Goal: Navigation & Orientation: Find specific page/section

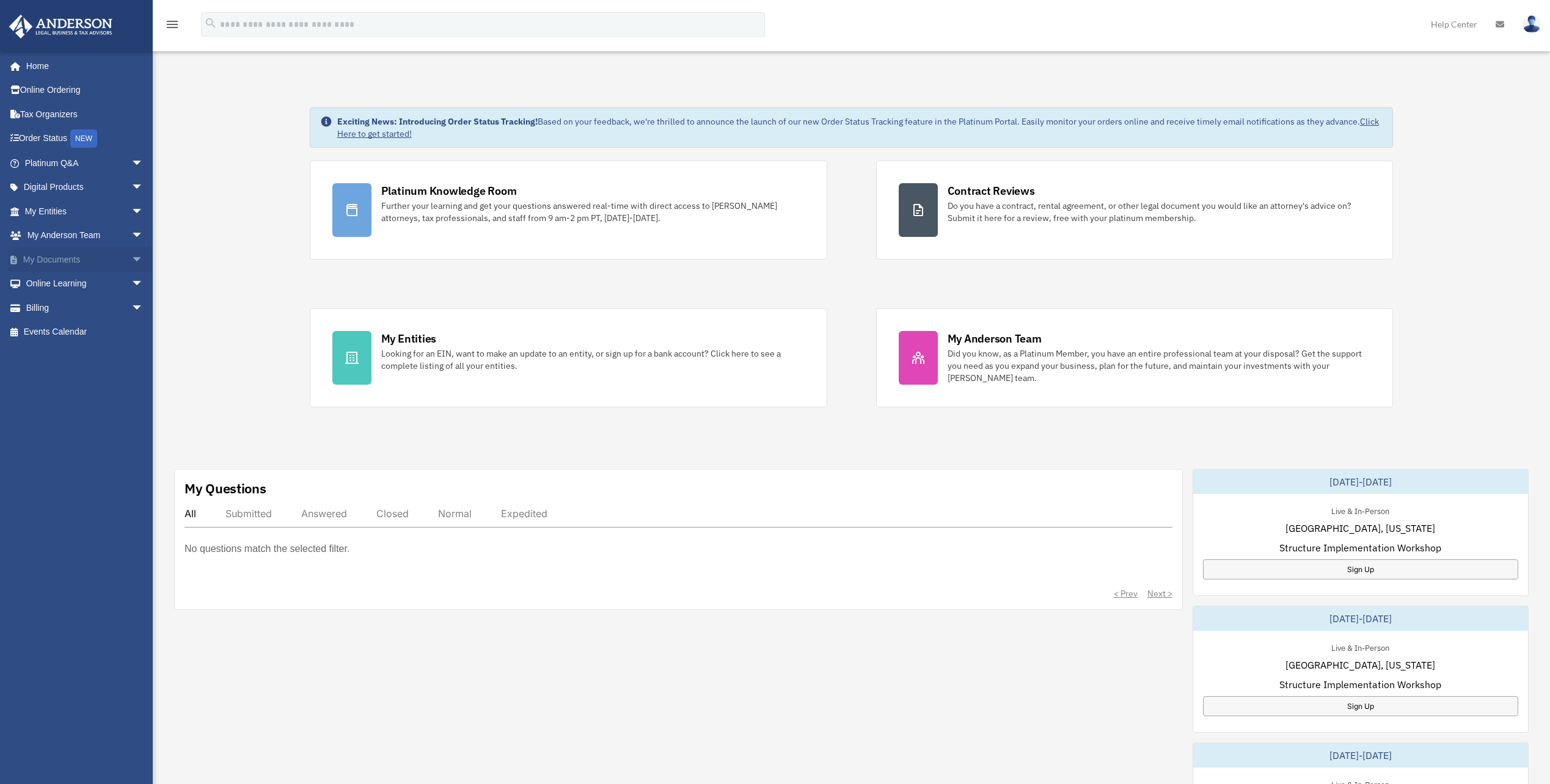
click at [57, 259] on link "My Documents arrow_drop_down" at bounding box center [85, 259] width 153 height 24
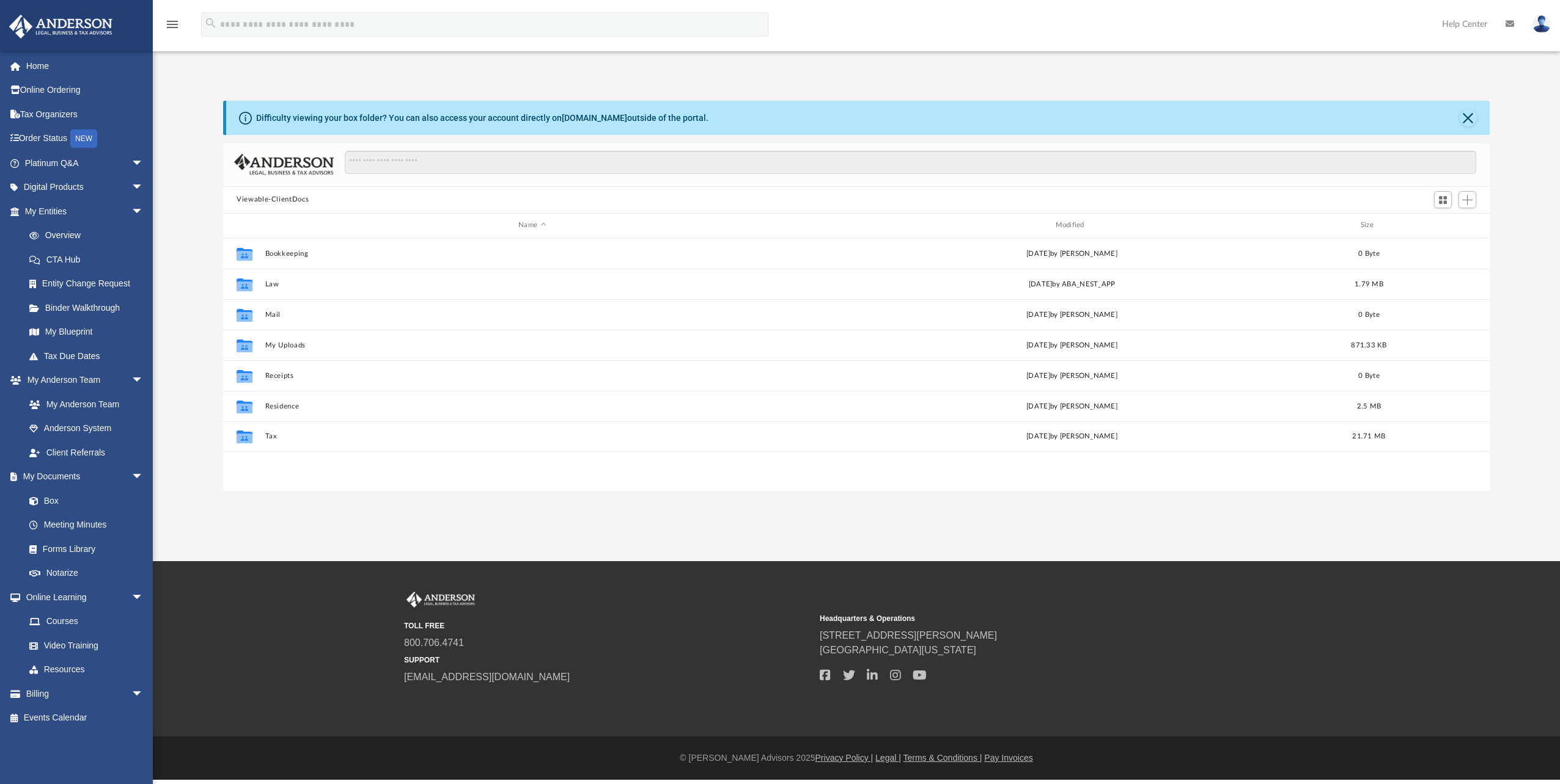
scroll to position [269, 1257]
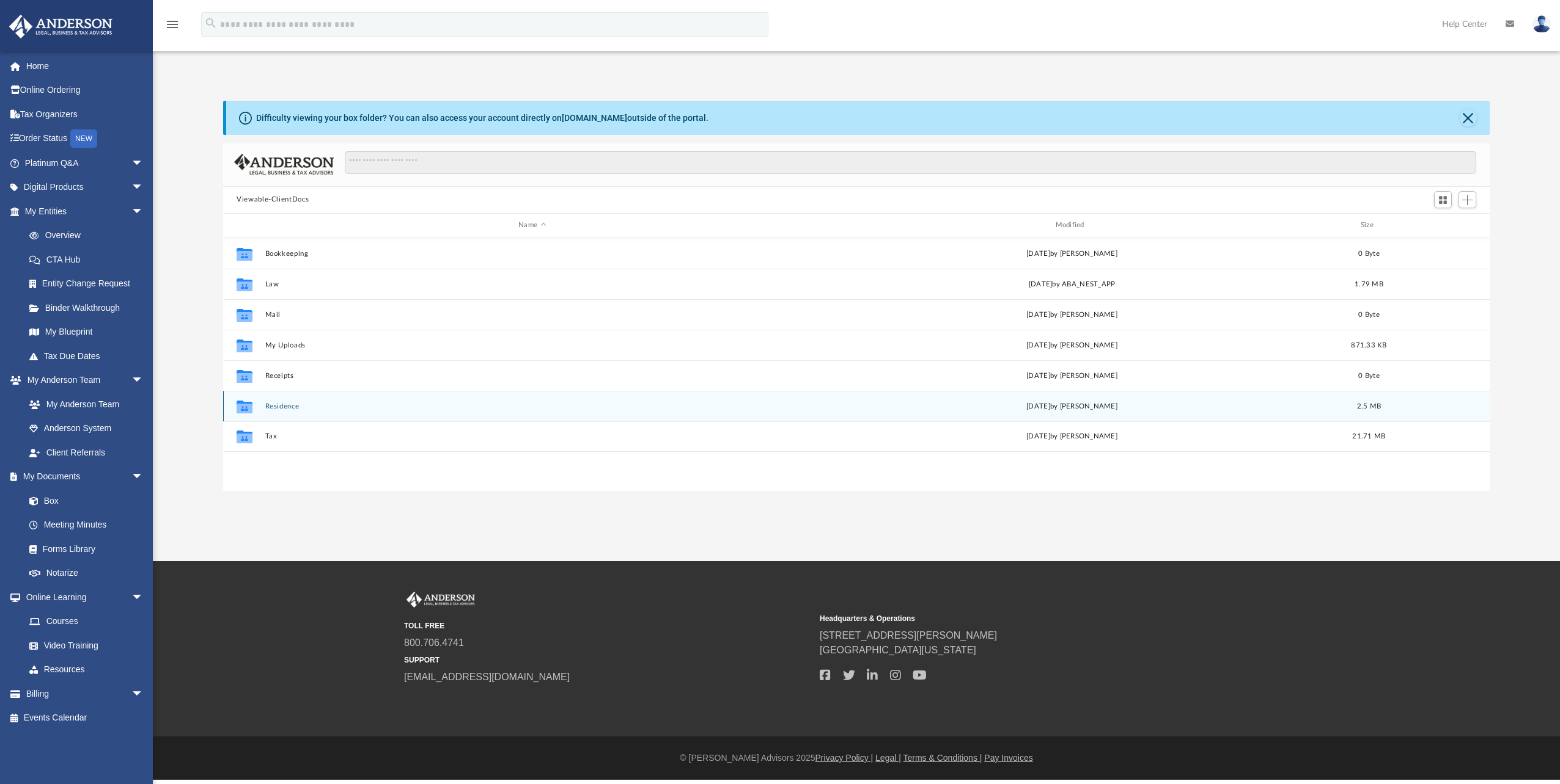
click at [251, 407] on icon "grid" at bounding box center [244, 408] width 16 height 10
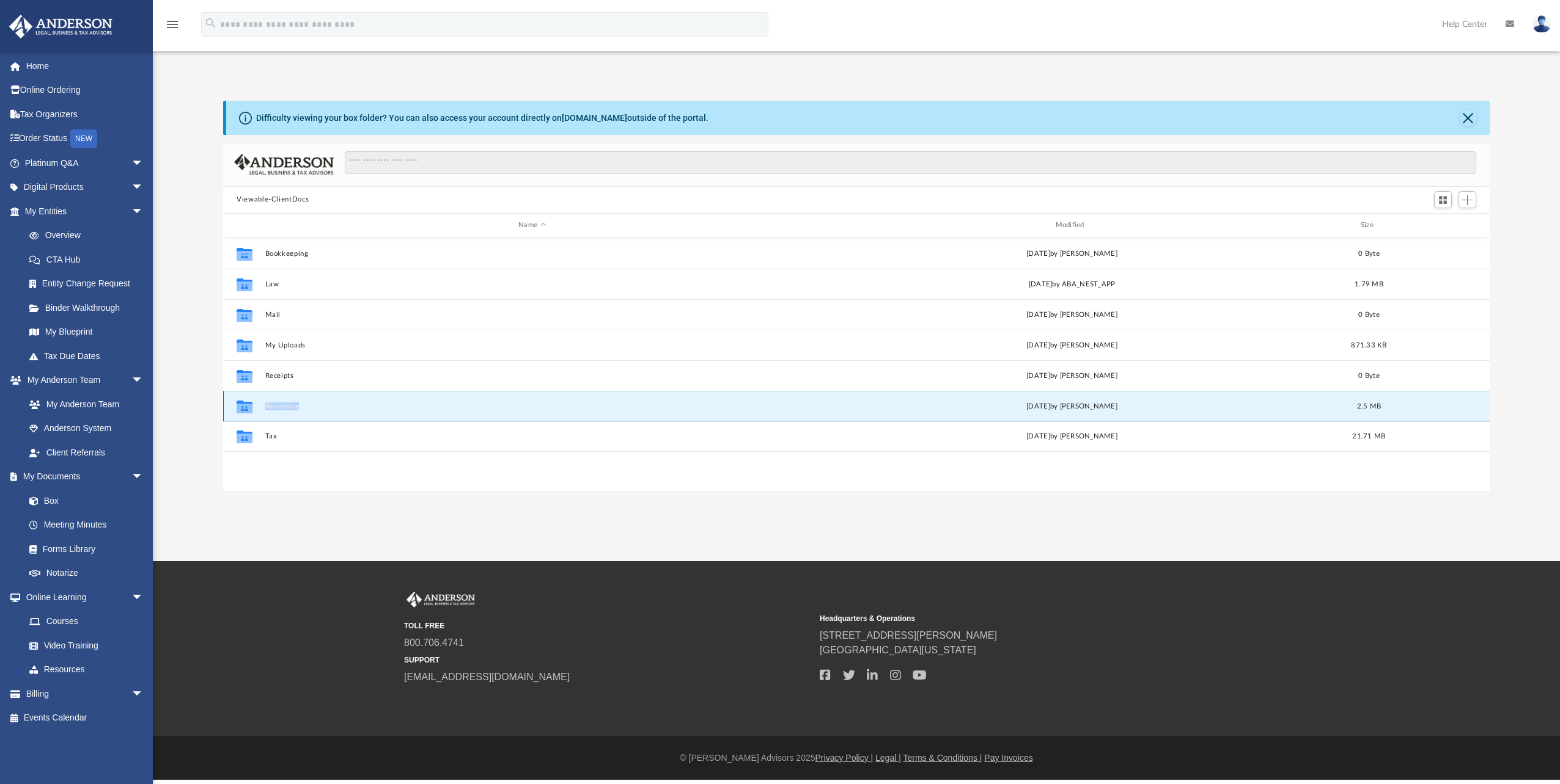
click at [251, 407] on icon "grid" at bounding box center [244, 408] width 16 height 10
drag, startPoint x: 251, startPoint y: 407, endPoint x: 242, endPoint y: 403, distance: 9.8
click at [242, 403] on icon "grid" at bounding box center [244, 408] width 16 height 10
drag, startPoint x: 242, startPoint y: 403, endPoint x: 277, endPoint y: 403, distance: 35.0
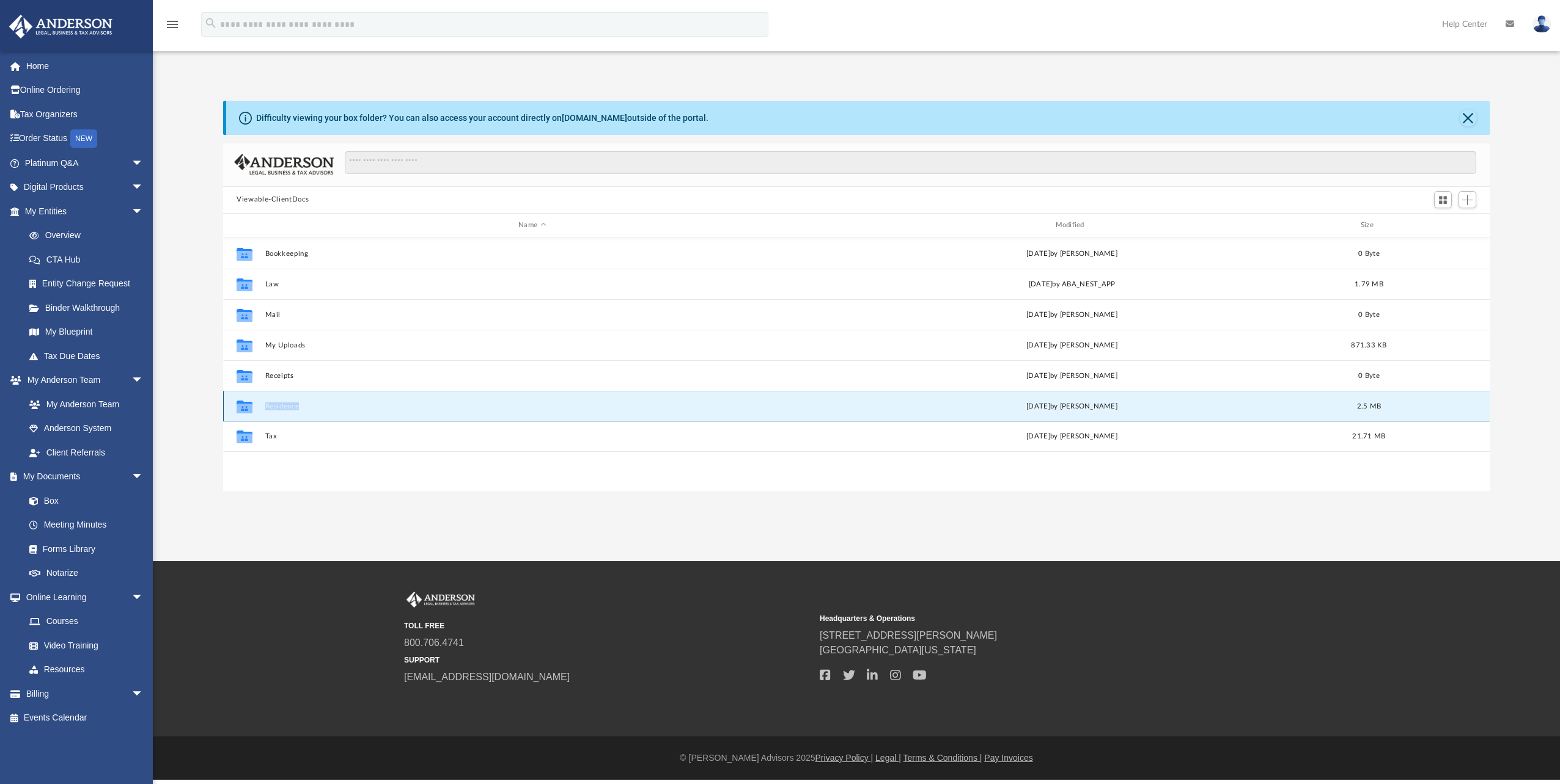
click at [277, 403] on button "Residence" at bounding box center [532, 406] width 534 height 8
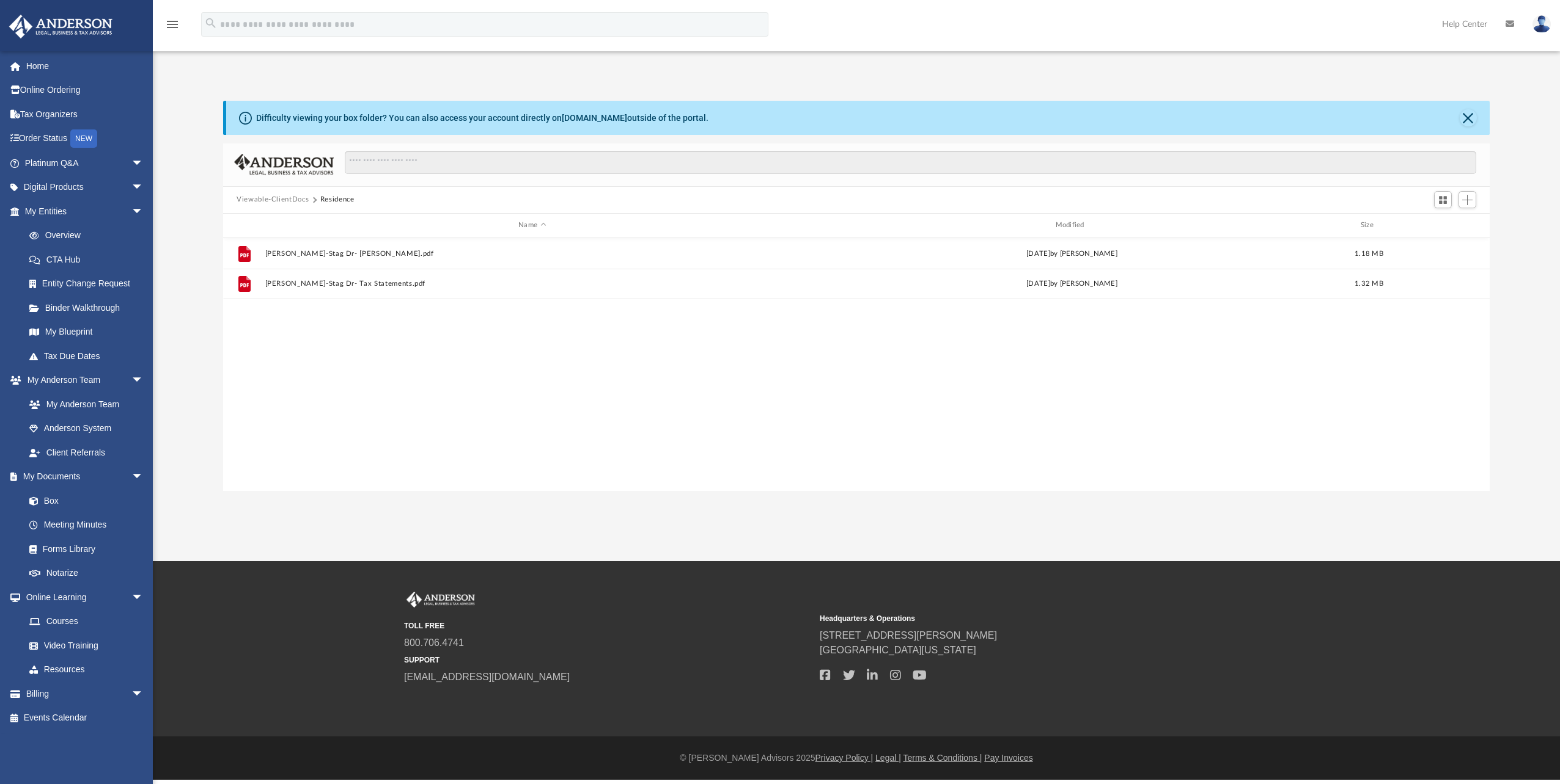
click at [285, 199] on button "Viewable-ClientDocs" at bounding box center [273, 200] width 72 height 11
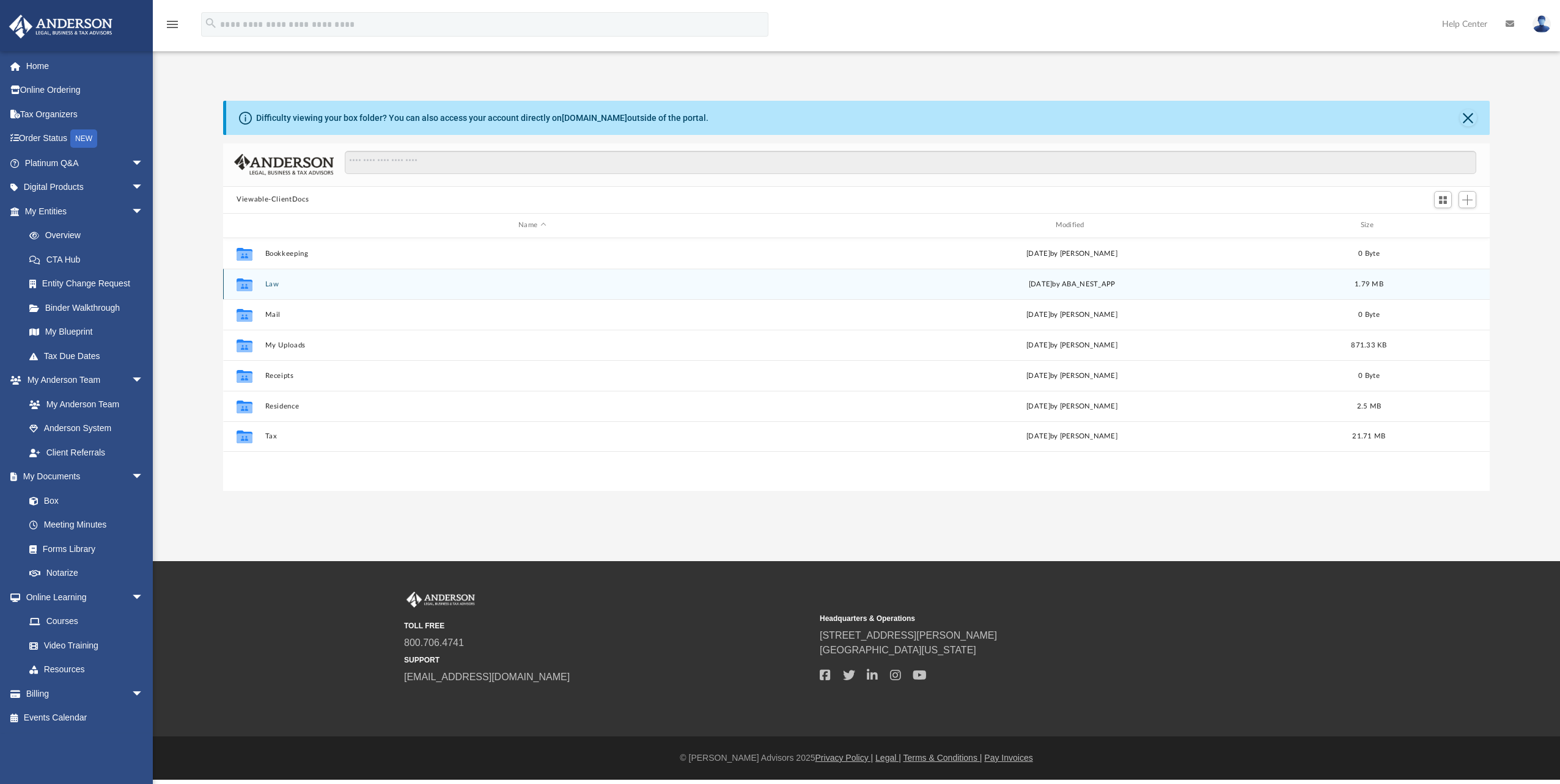
click at [269, 279] on div "Collaborated Folder Law Mon Jun 16 2025 by ABA_NEST_APP 1.79 MB" at bounding box center [856, 284] width 1266 height 30
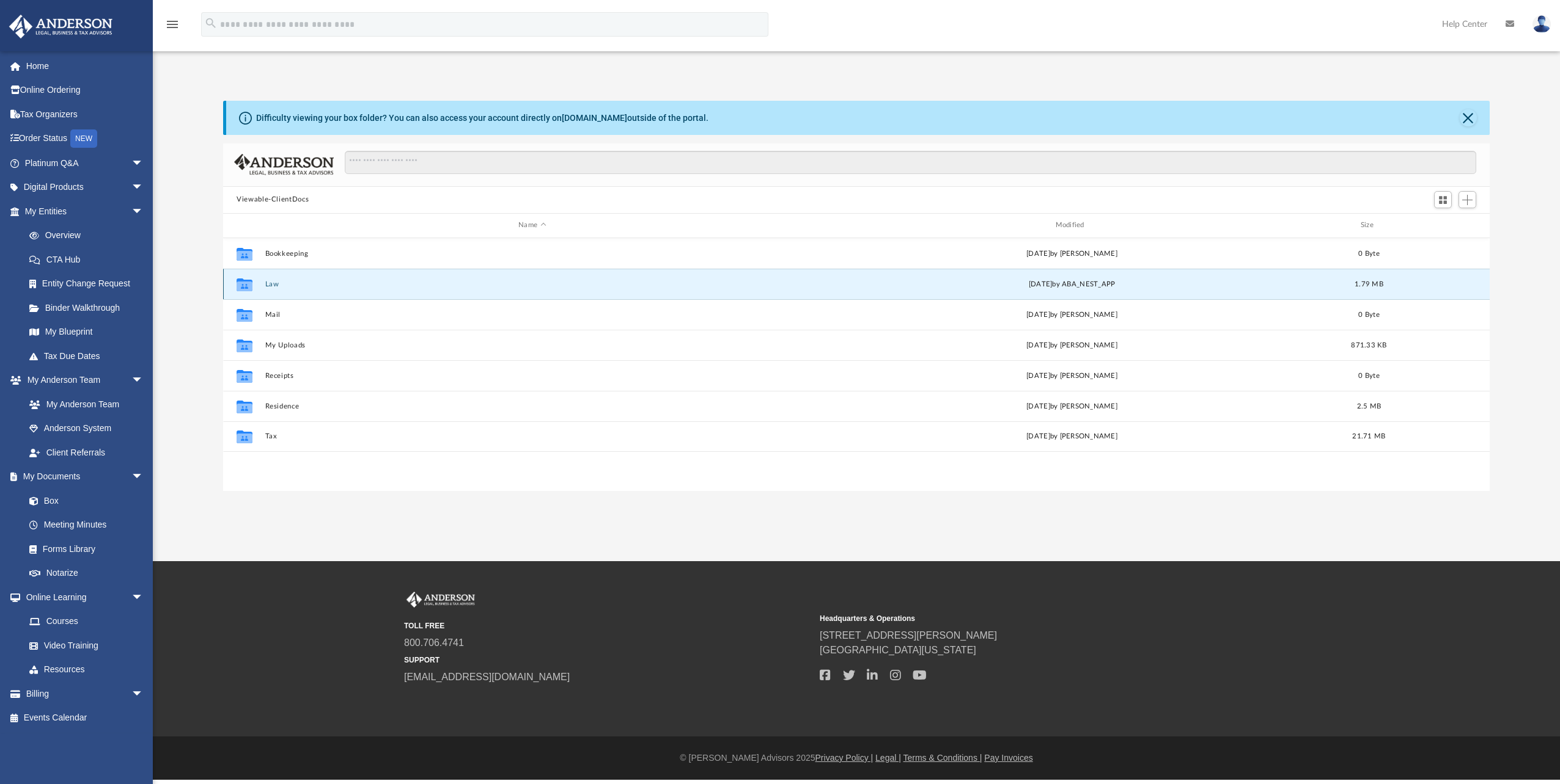
click at [274, 286] on button "Law" at bounding box center [532, 284] width 534 height 8
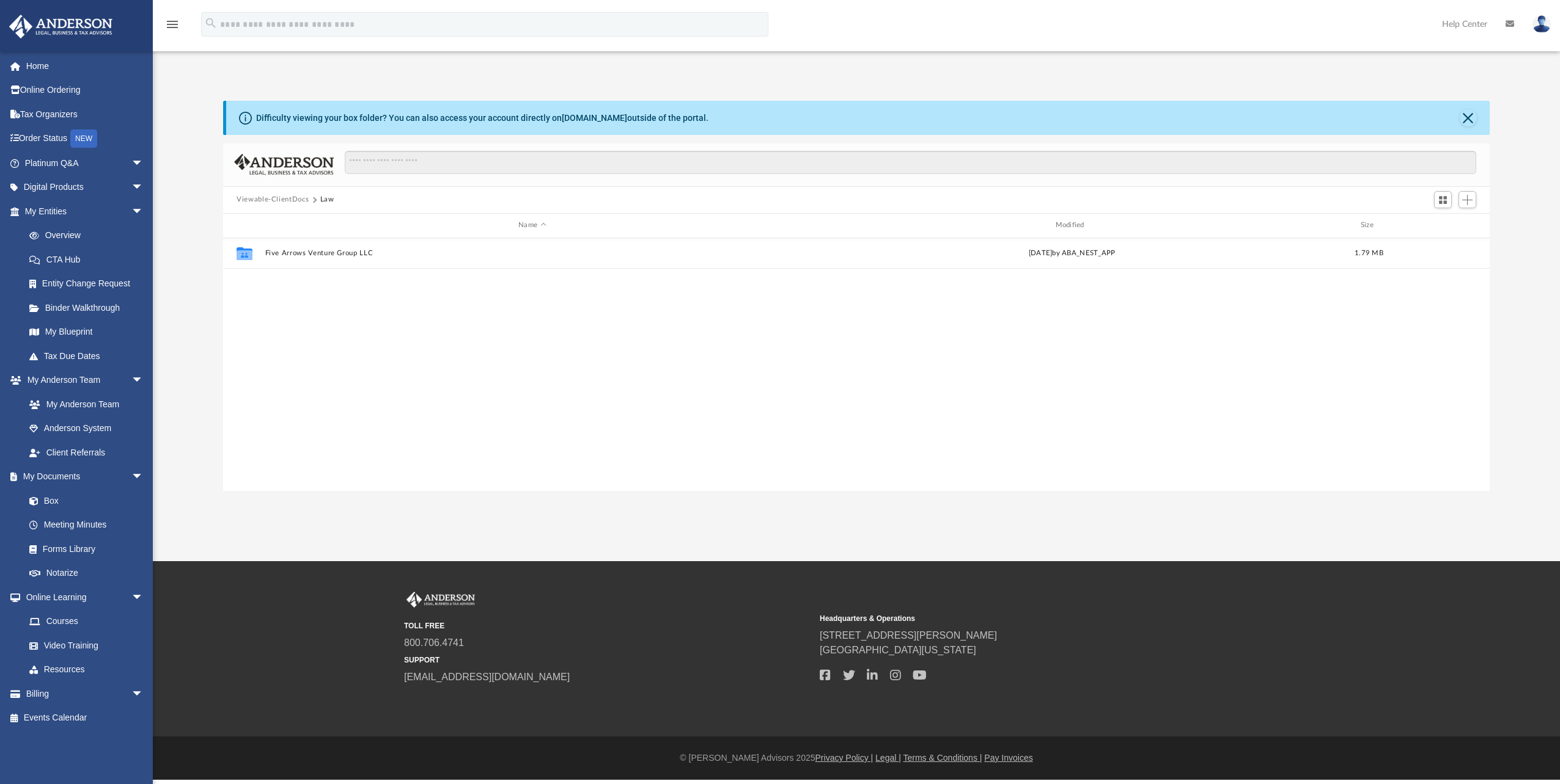
click at [282, 199] on button "Viewable-ClientDocs" at bounding box center [273, 200] width 72 height 11
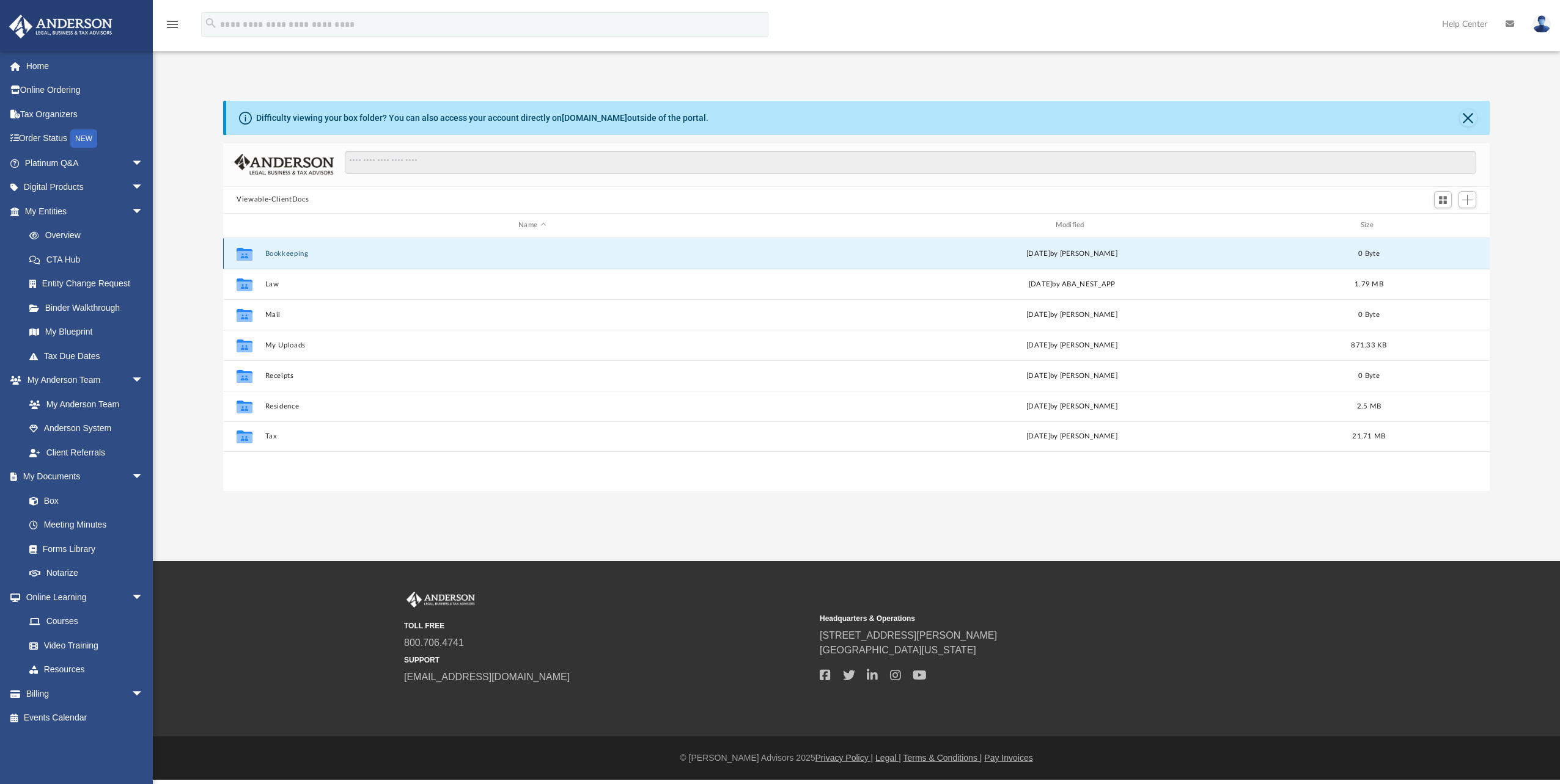
click at [281, 252] on button "Bookkeeping" at bounding box center [532, 253] width 534 height 8
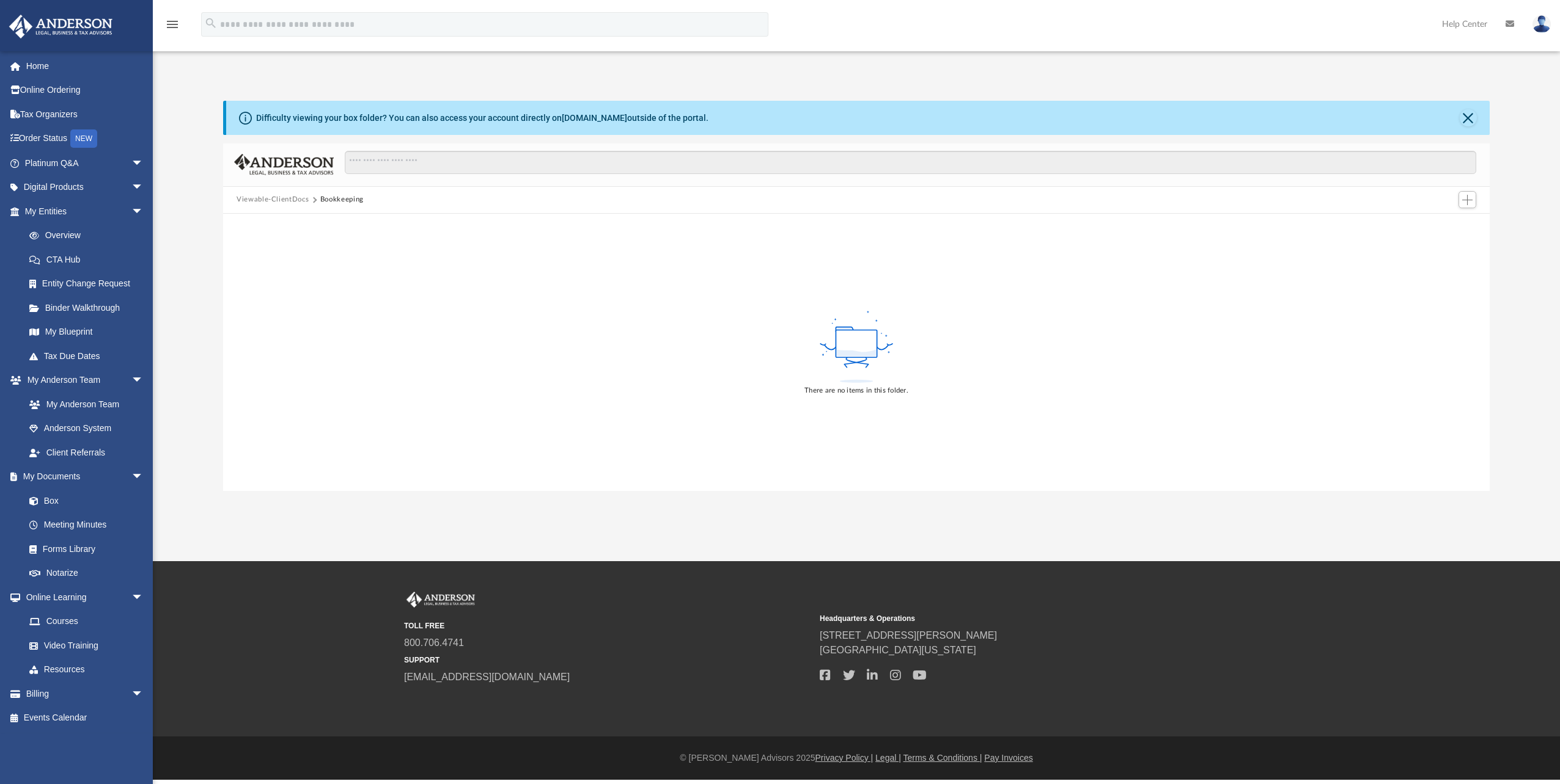
click at [280, 199] on button "Viewable-ClientDocs" at bounding box center [273, 200] width 72 height 11
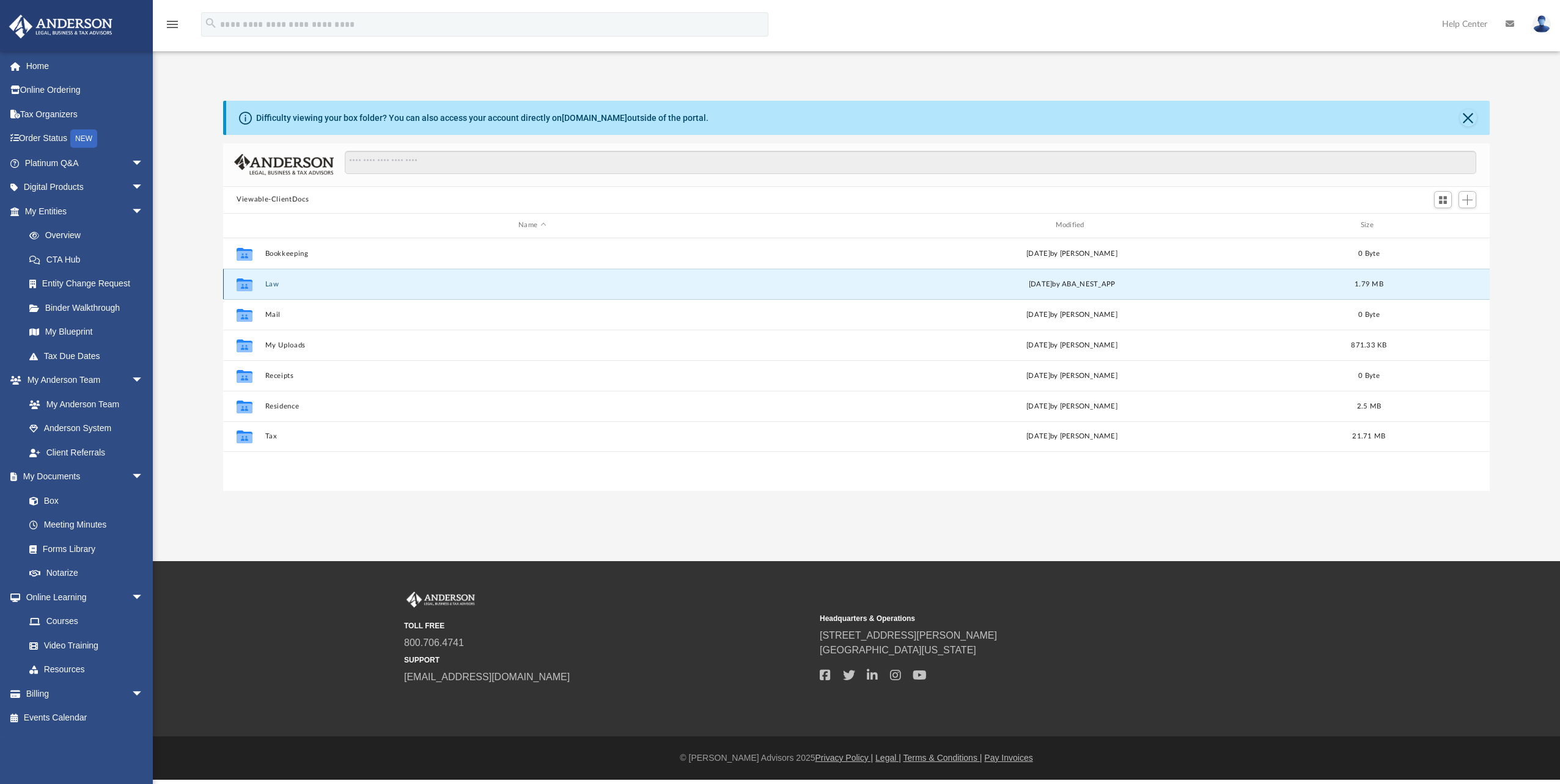
click at [269, 283] on button "Law" at bounding box center [532, 284] width 534 height 8
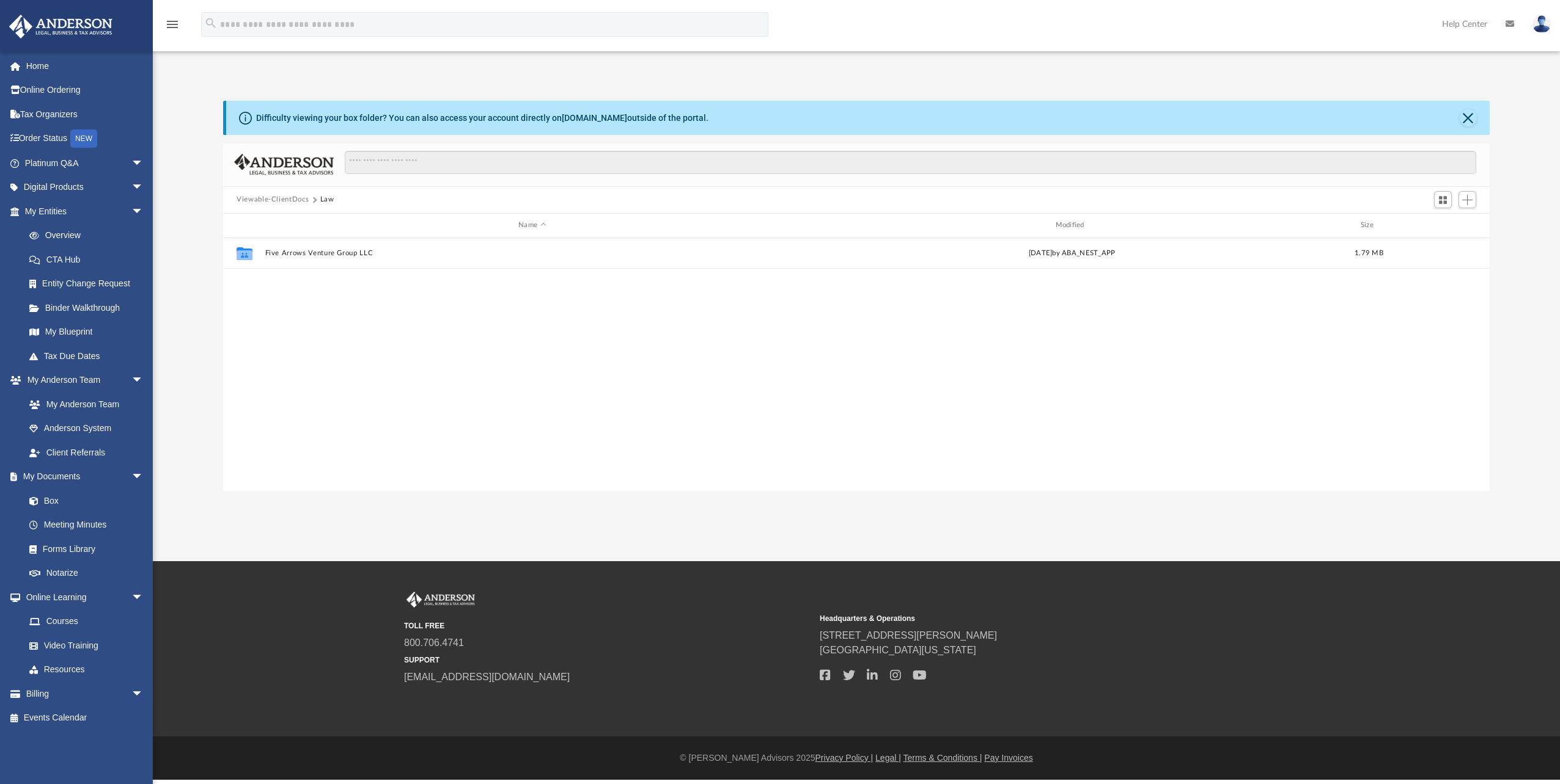
click at [290, 197] on button "Viewable-ClientDocs" at bounding box center [273, 200] width 72 height 11
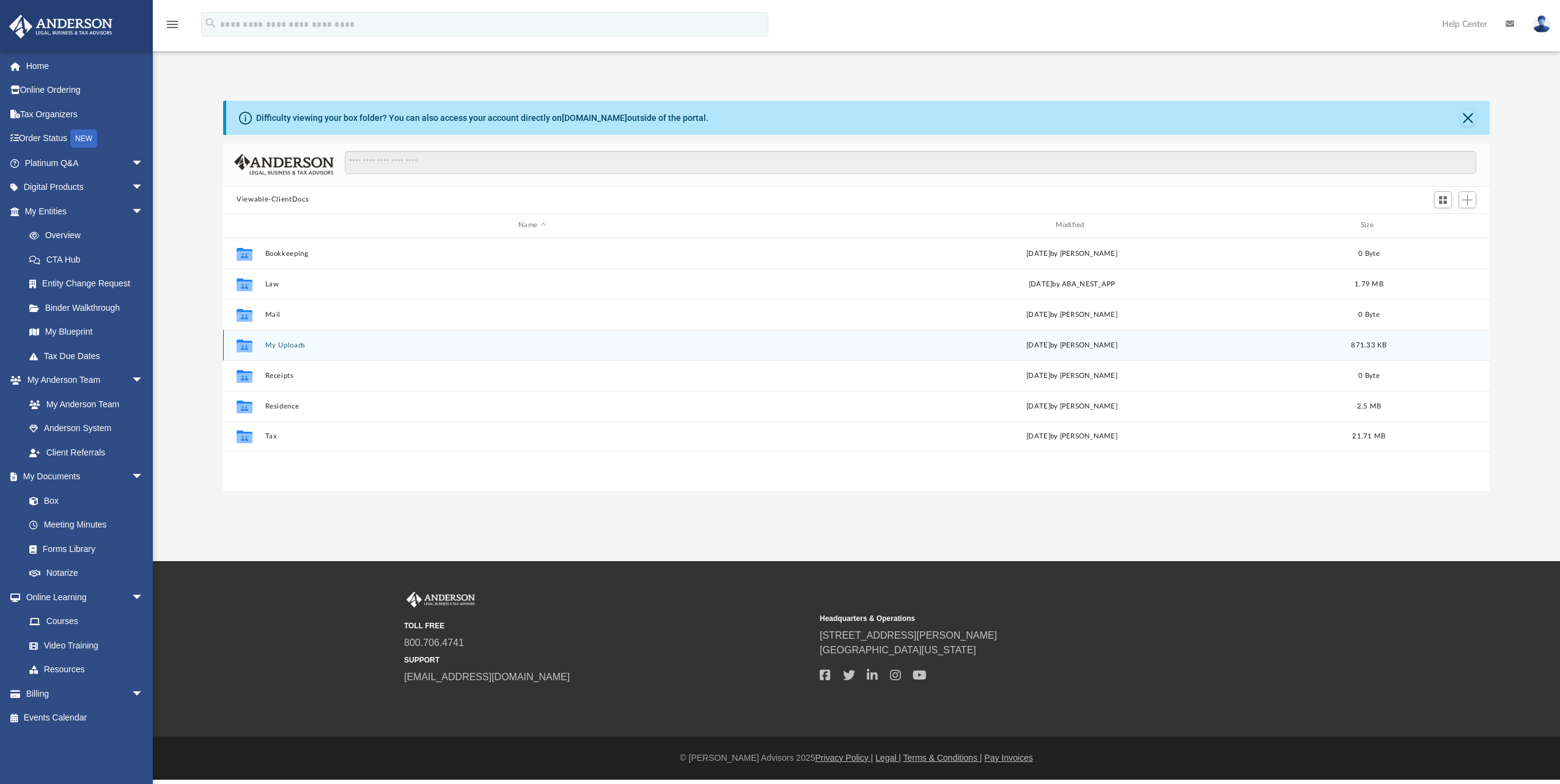
click at [277, 343] on button "My Uploads" at bounding box center [532, 345] width 534 height 8
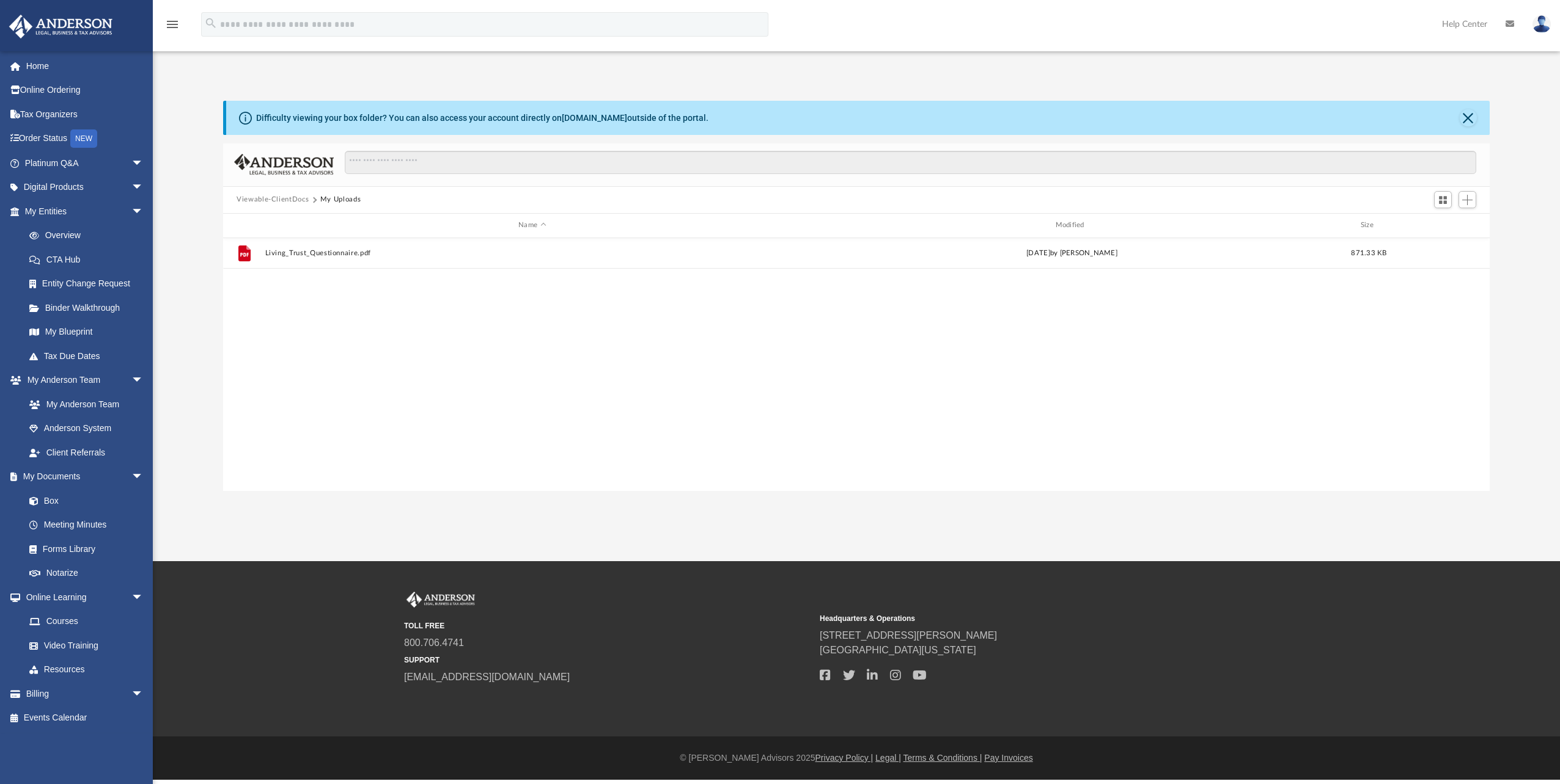
click at [285, 202] on button "Viewable-ClientDocs" at bounding box center [273, 200] width 72 height 11
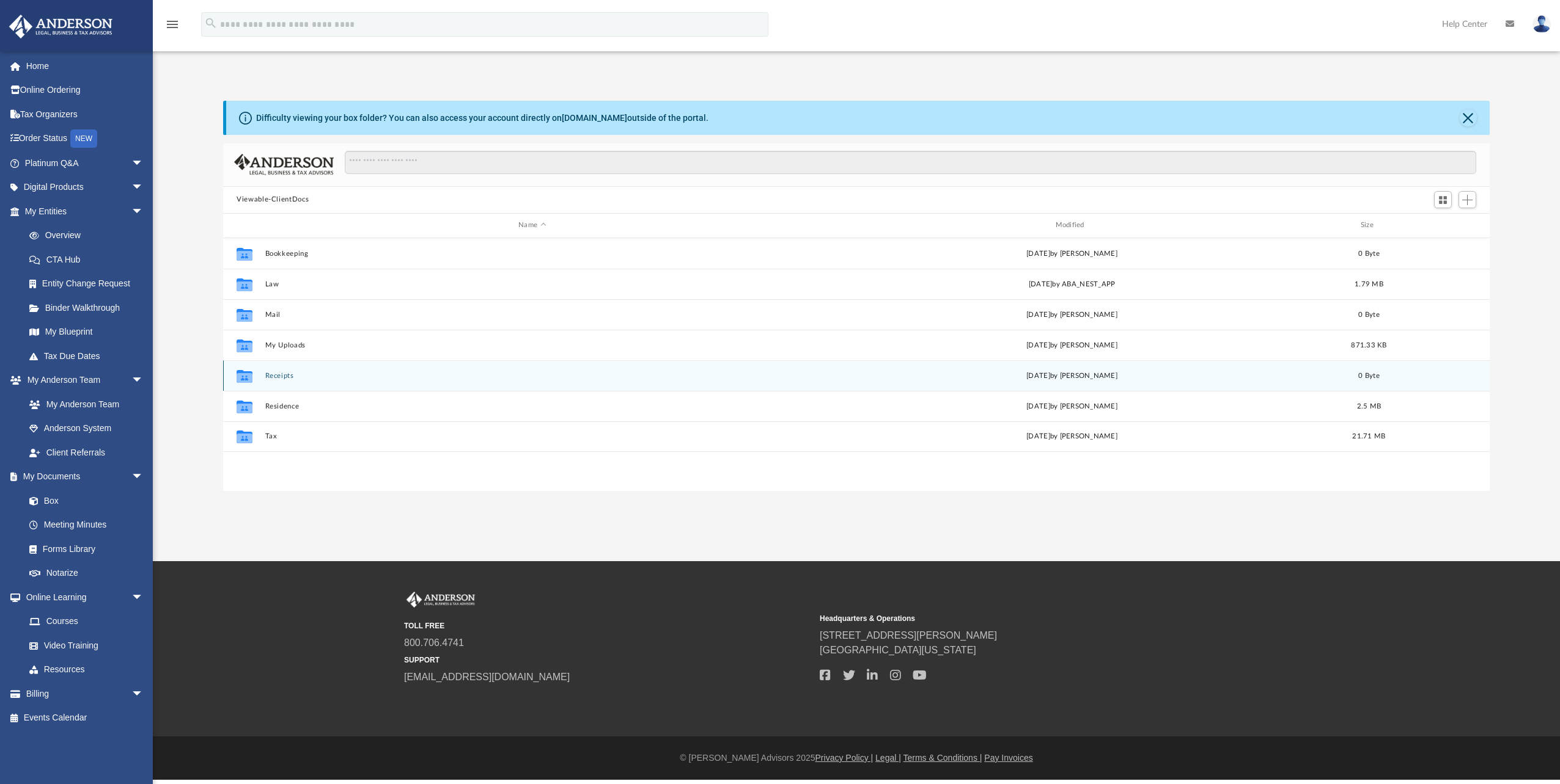
click at [274, 375] on button "Receipts" at bounding box center [532, 375] width 534 height 8
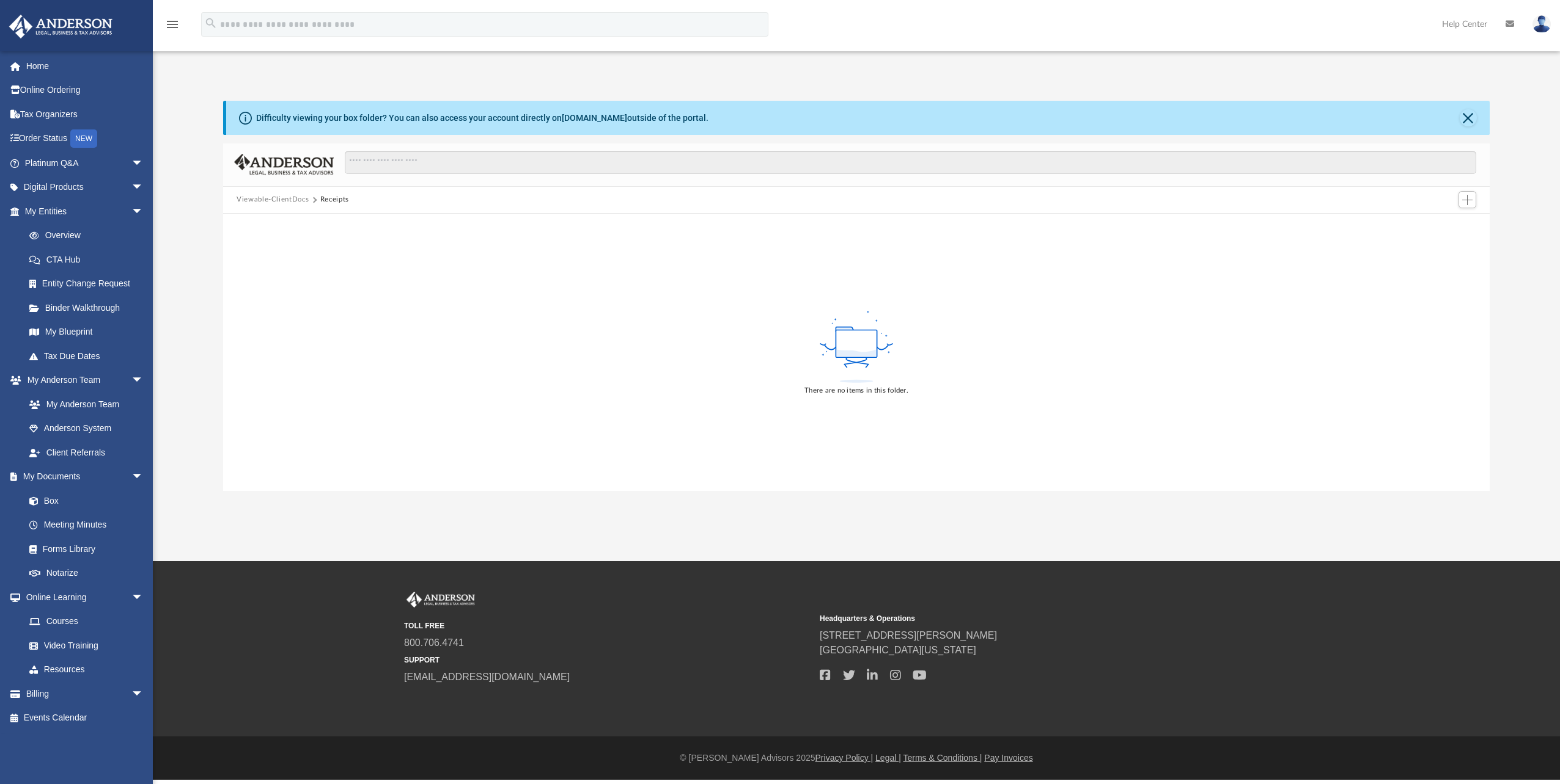
click at [277, 197] on button "Viewable-ClientDocs" at bounding box center [273, 200] width 72 height 11
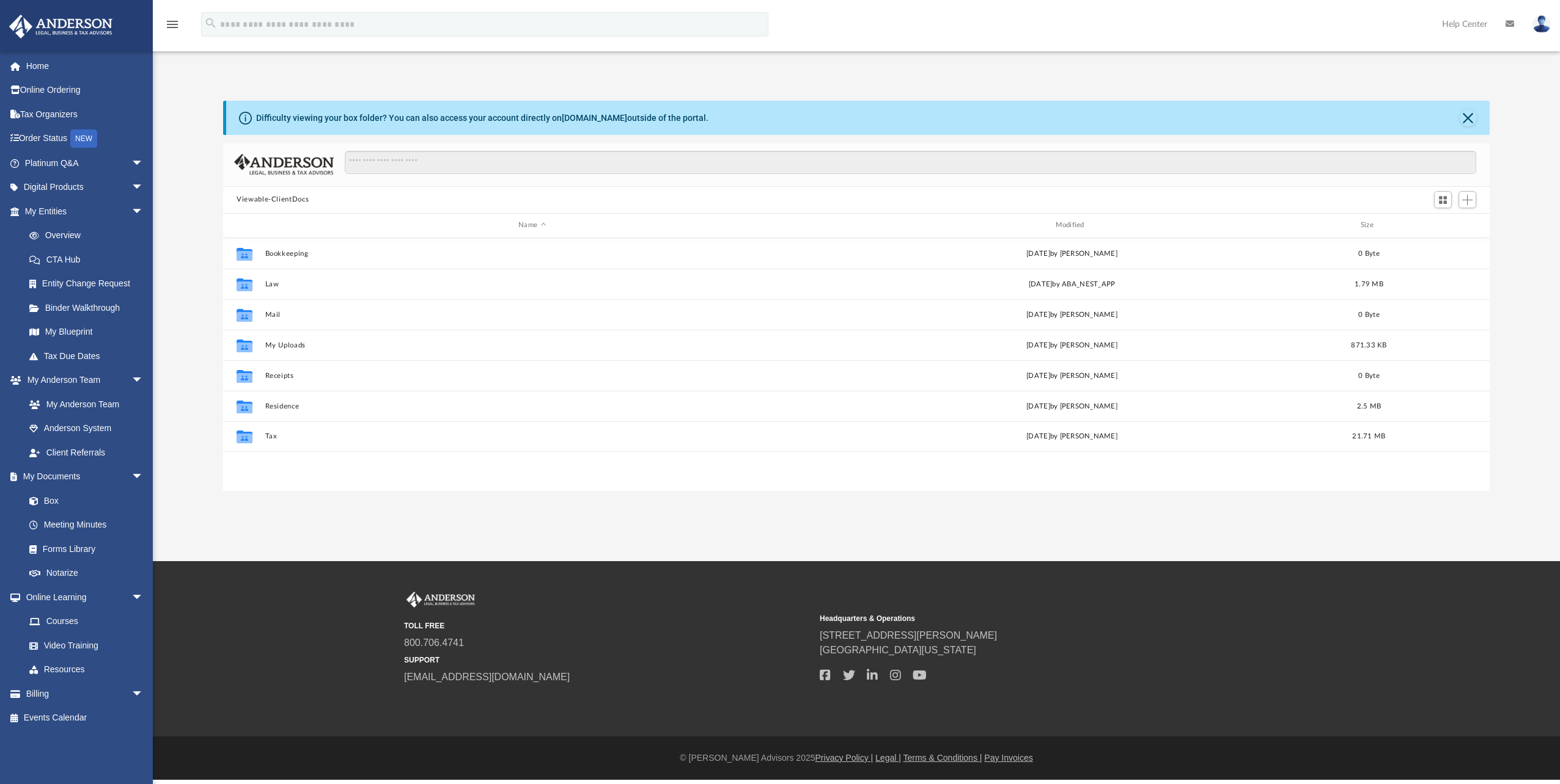
scroll to position [10, 10]
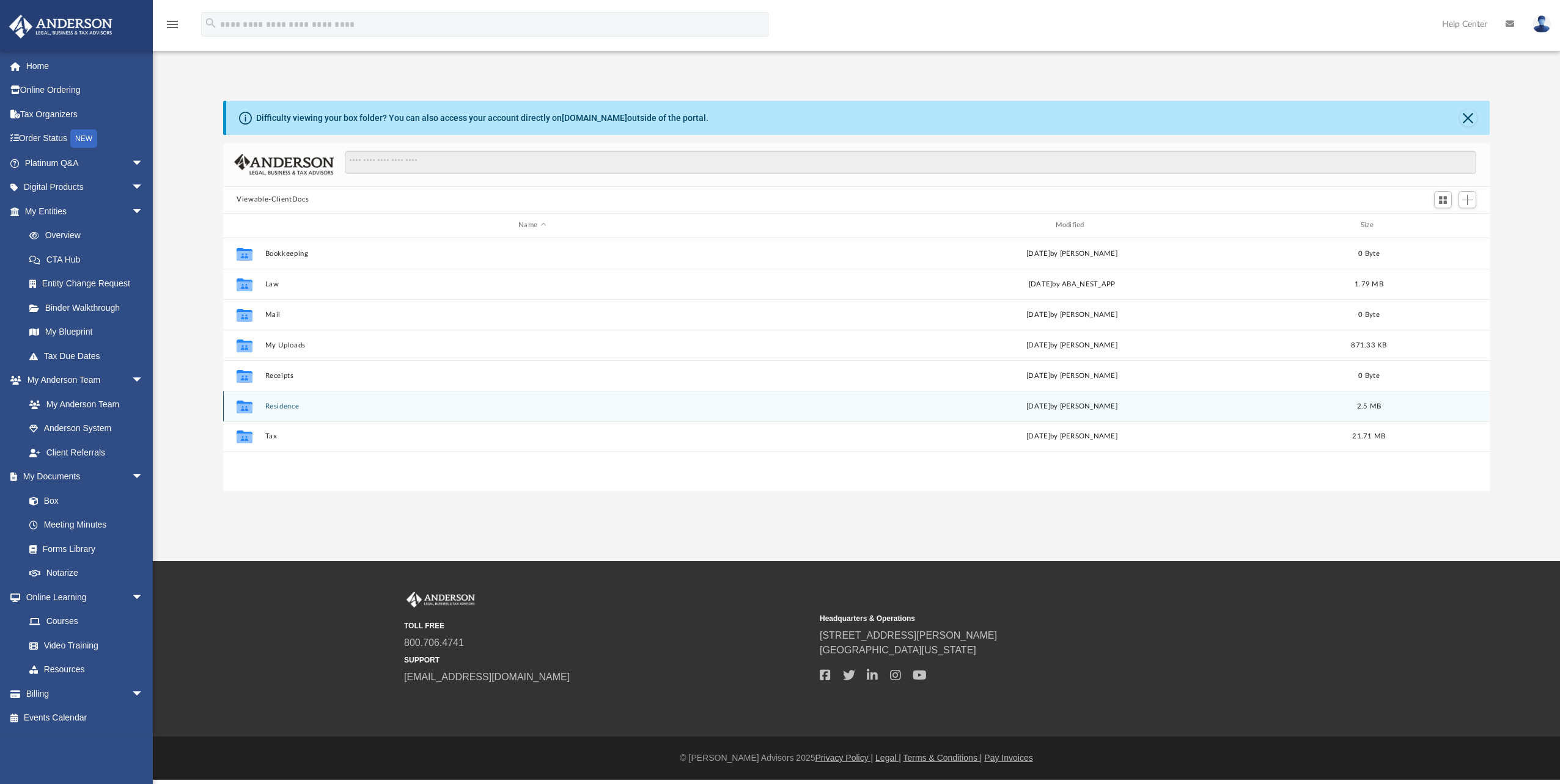
click at [280, 406] on button "Residence" at bounding box center [532, 406] width 534 height 8
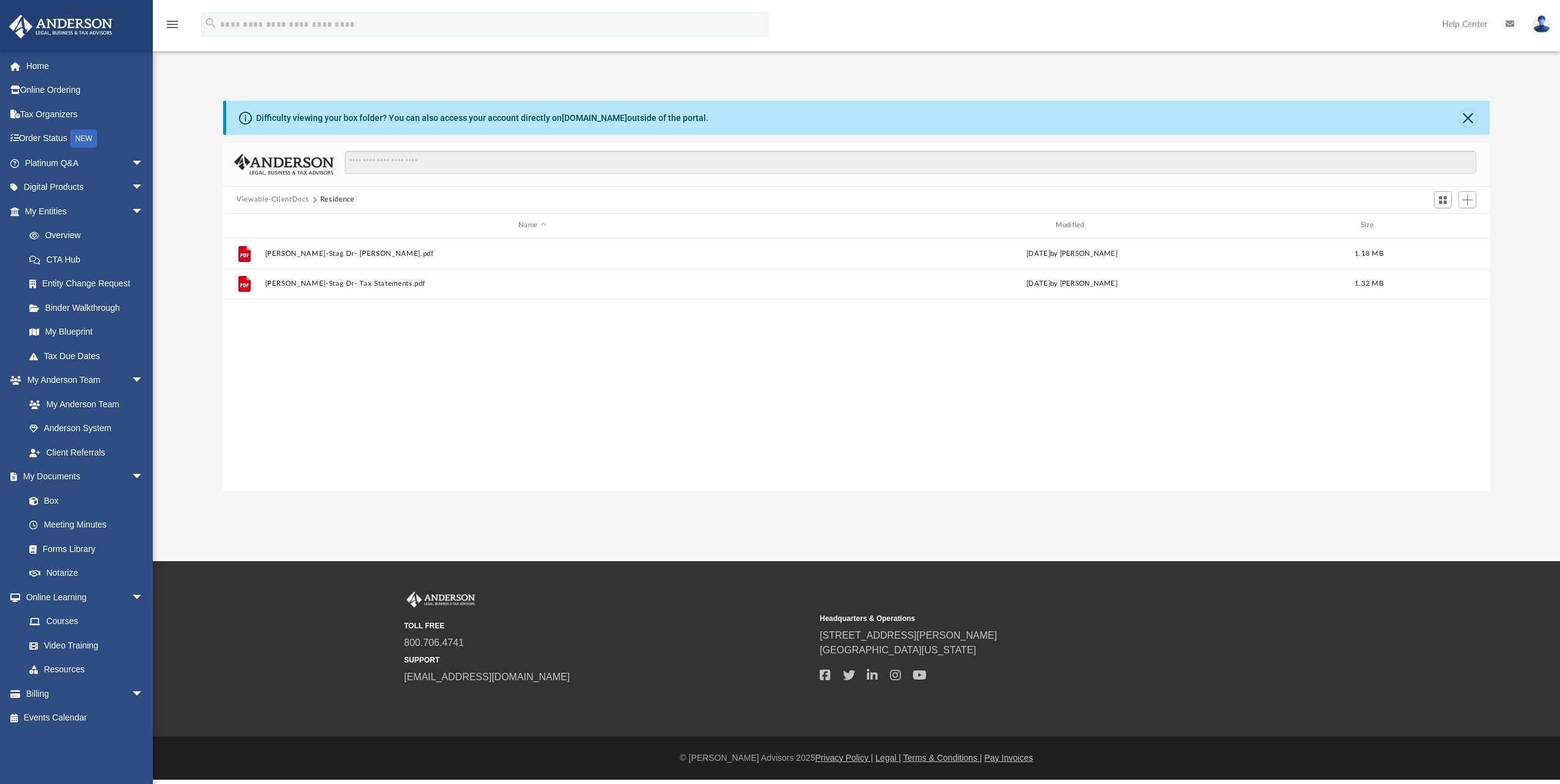
click at [283, 196] on button "Viewable-ClientDocs" at bounding box center [273, 200] width 72 height 11
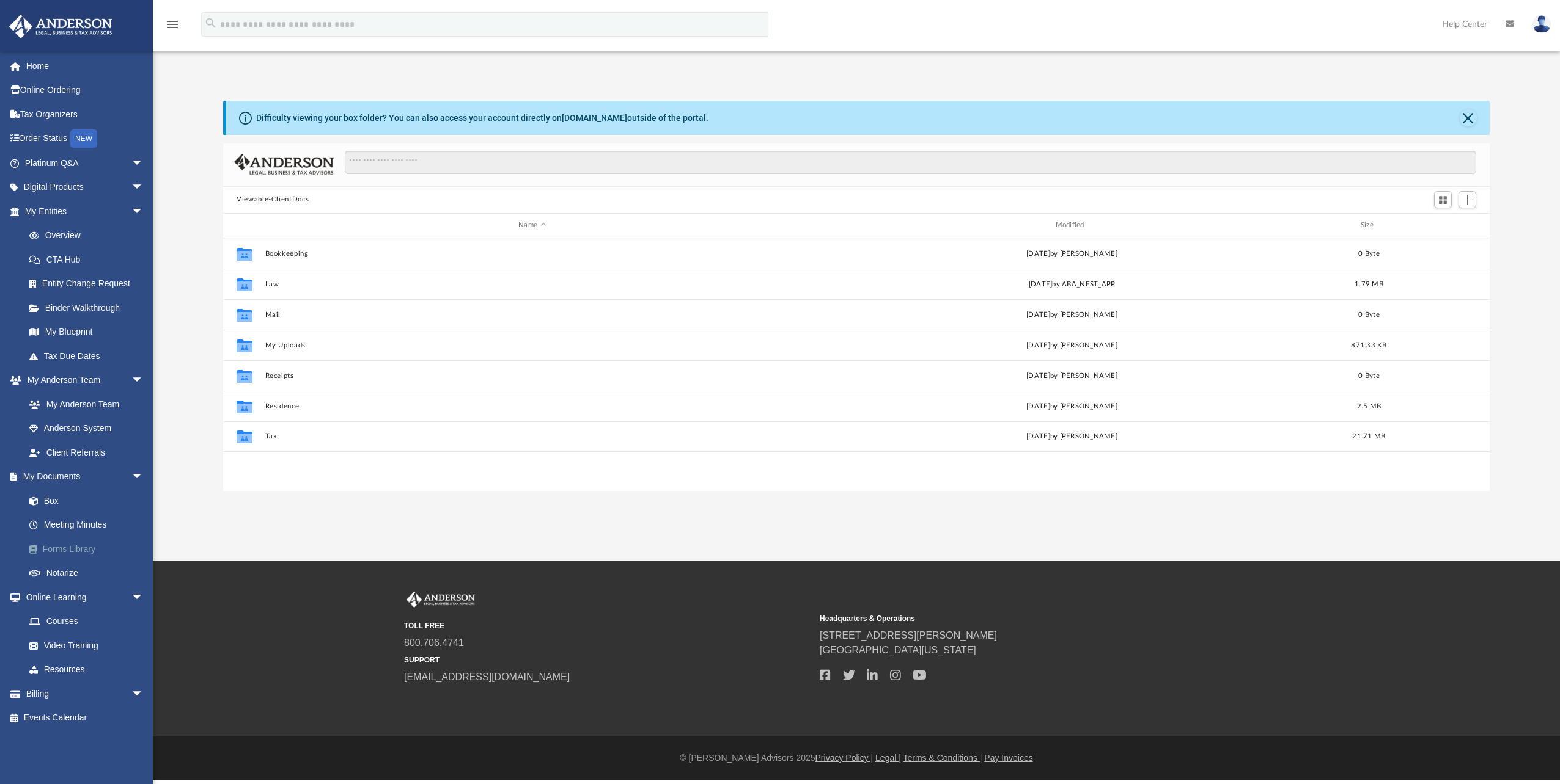
click at [69, 546] on link "Forms Library" at bounding box center [89, 549] width 145 height 24
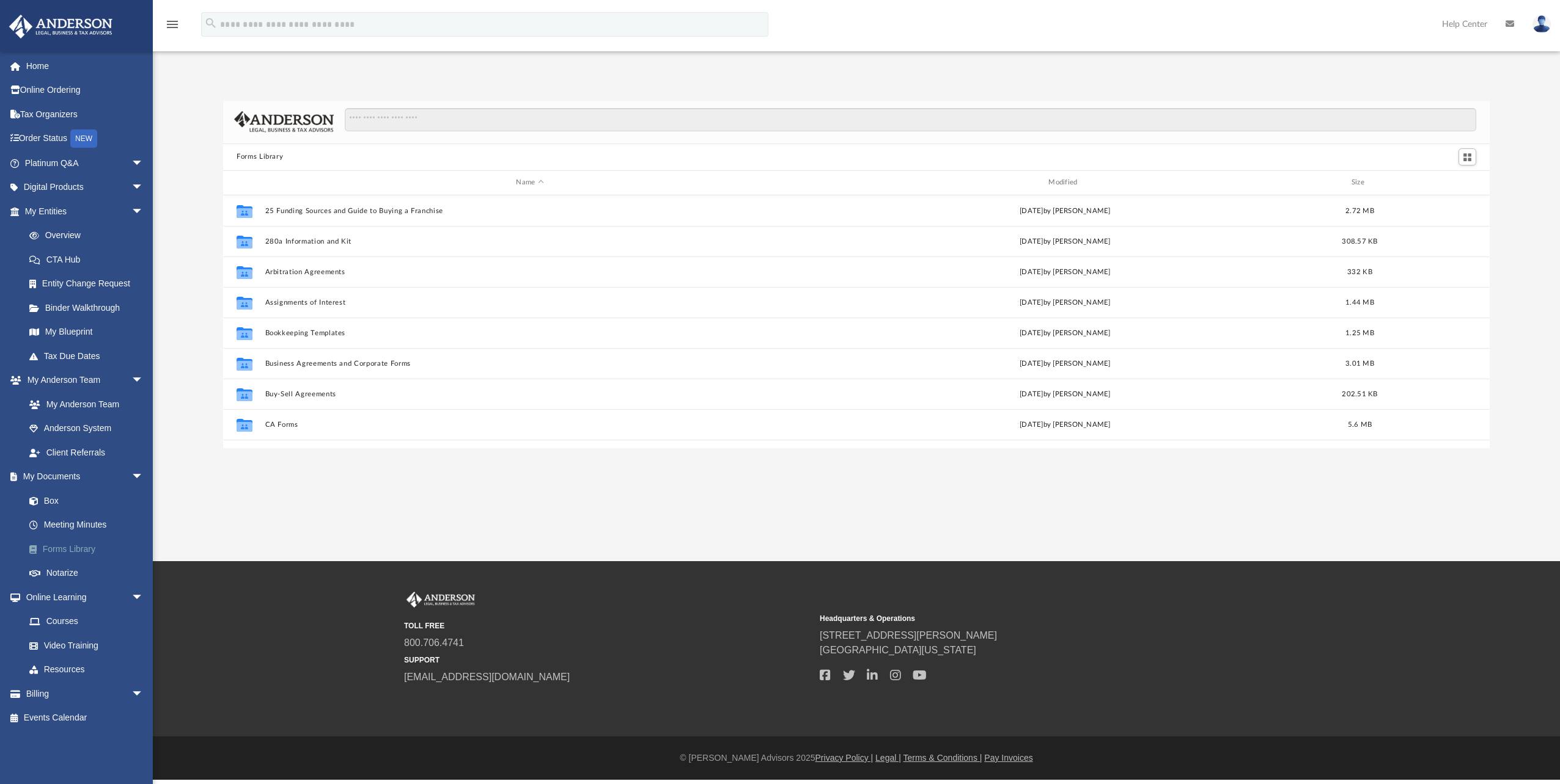
scroll to position [269, 1257]
click at [52, 502] on link "Box" at bounding box center [89, 500] width 145 height 24
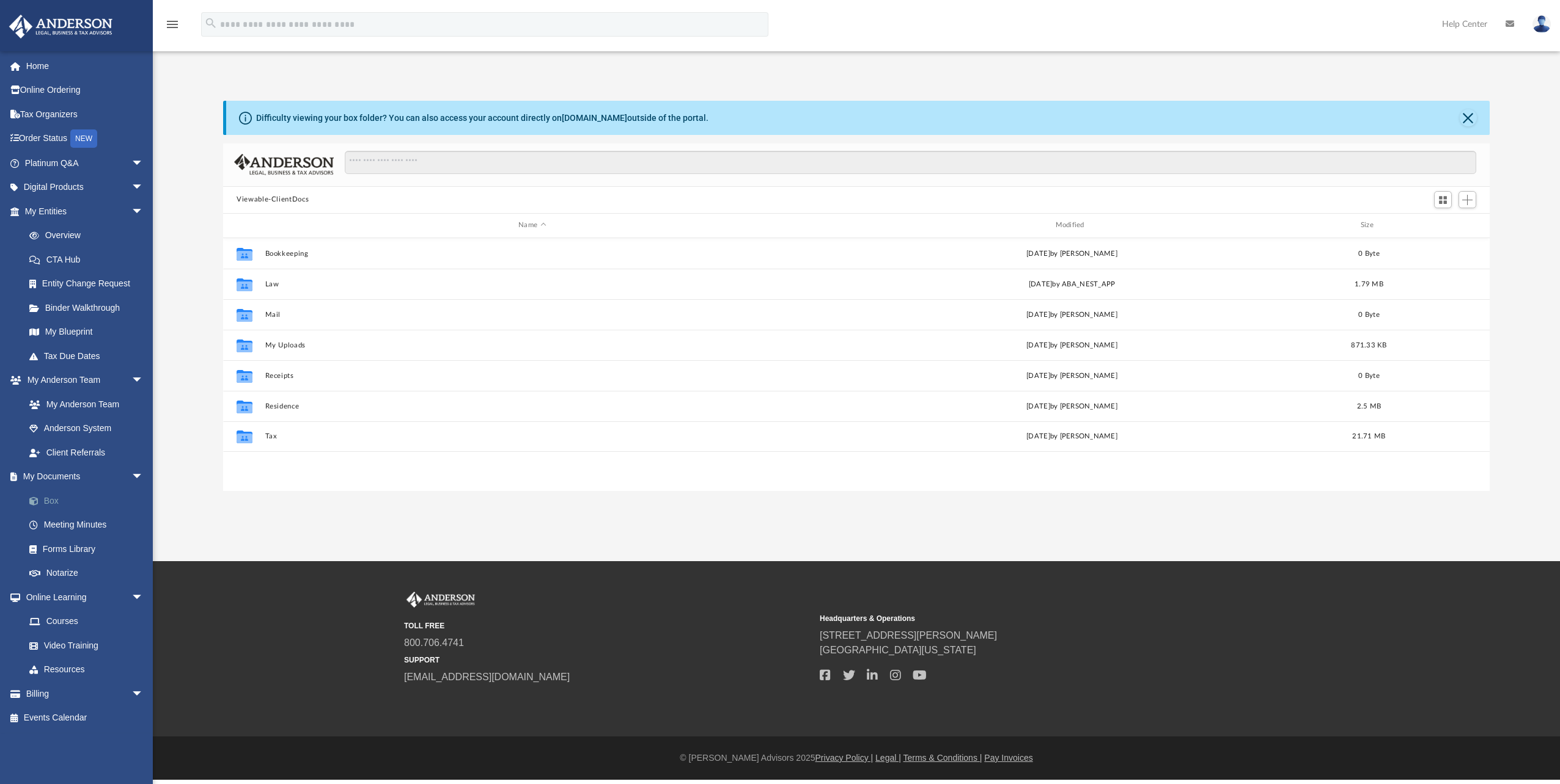
scroll to position [269, 1257]
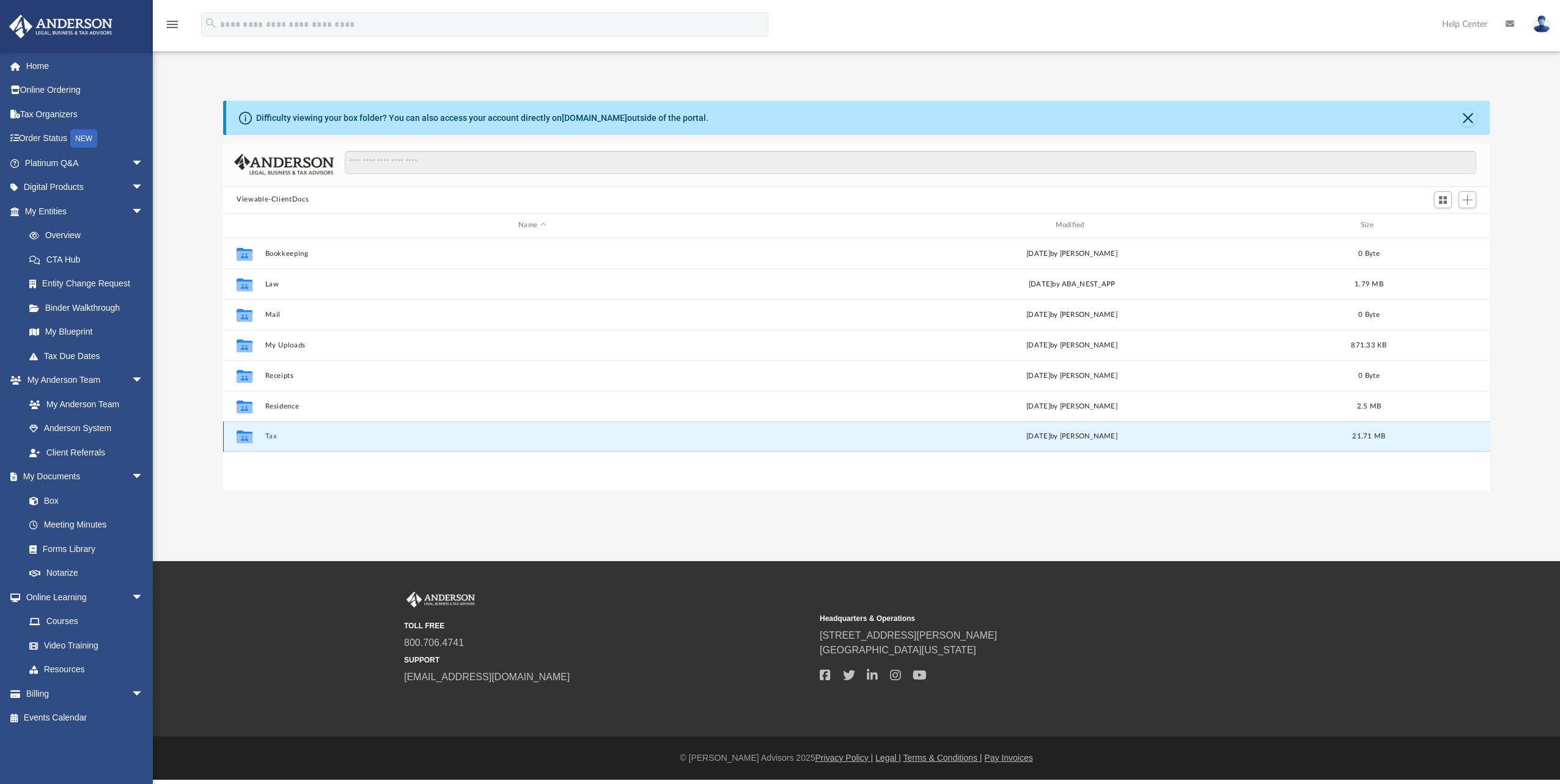
click at [273, 438] on button "Tax" at bounding box center [532, 436] width 534 height 8
